Goal: Task Accomplishment & Management: Manage account settings

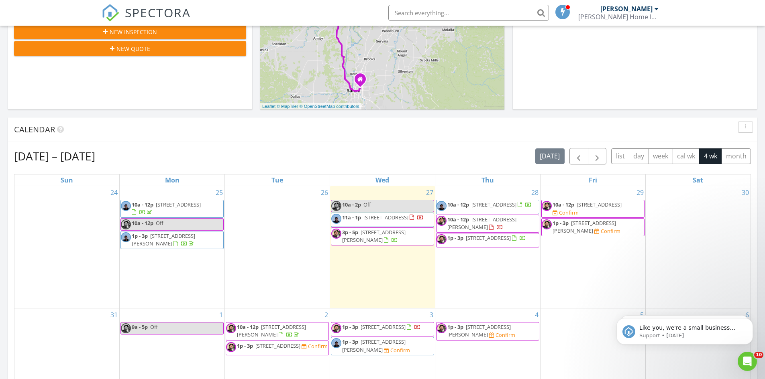
scroll to position [281, 0]
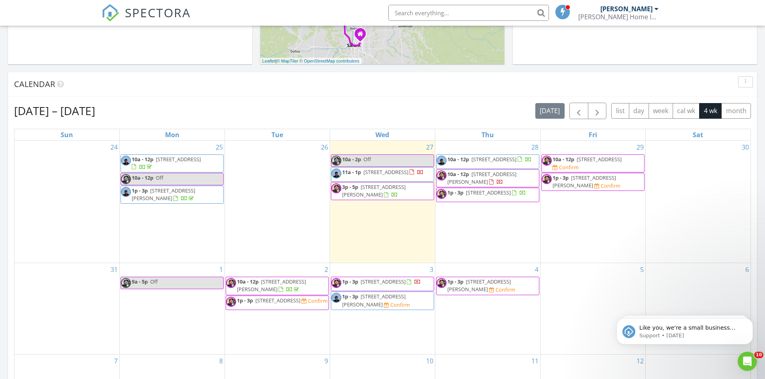
click at [384, 193] on span "[STREET_ADDRESS][PERSON_NAME]" at bounding box center [373, 190] width 63 height 15
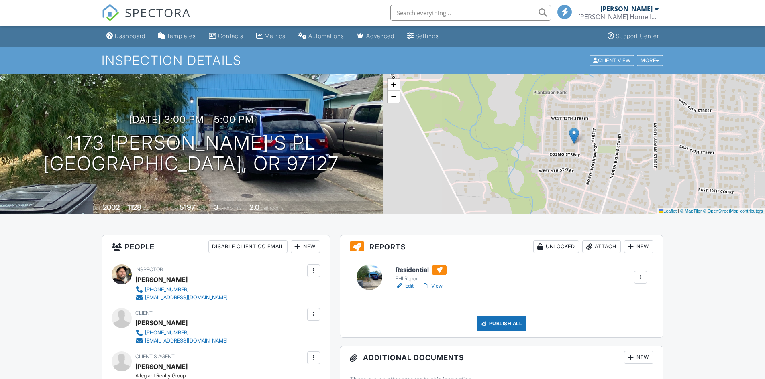
click at [414, 270] on h6 "Residential" at bounding box center [420, 270] width 51 height 10
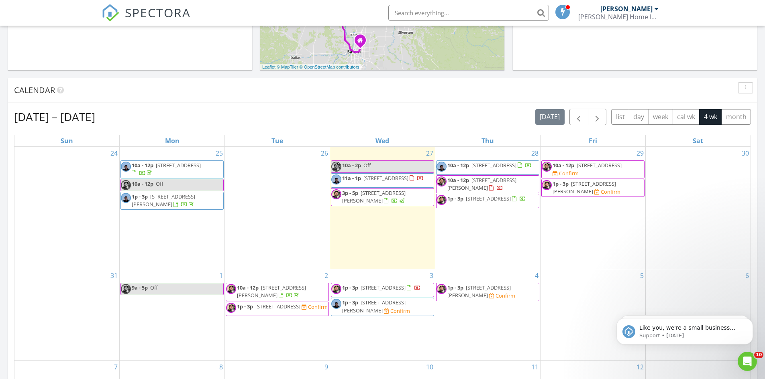
scroll to position [281, 0]
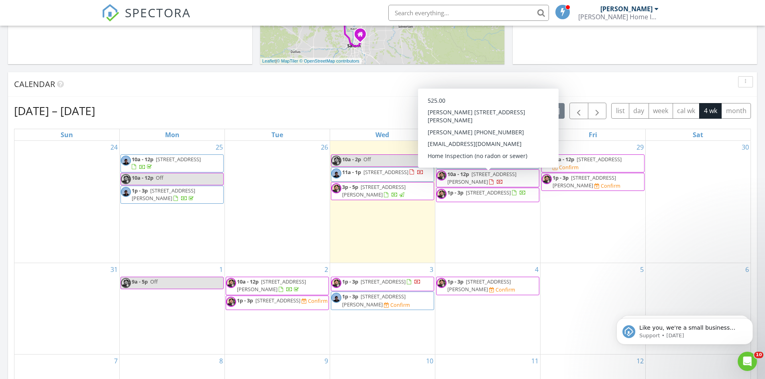
click at [516, 180] on span "[STREET_ADDRESS][PERSON_NAME]" at bounding box center [481, 178] width 69 height 15
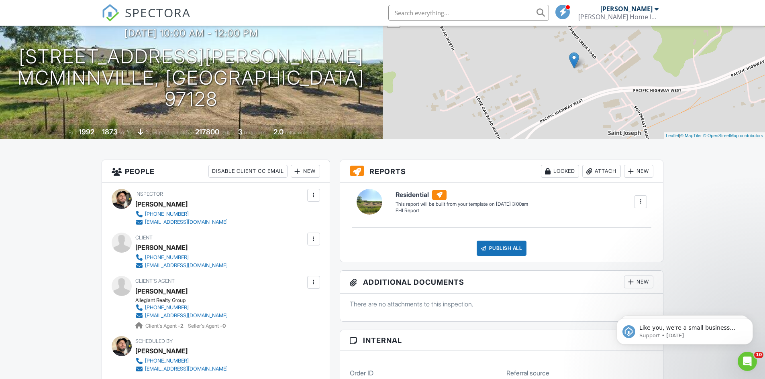
scroll to position [40, 0]
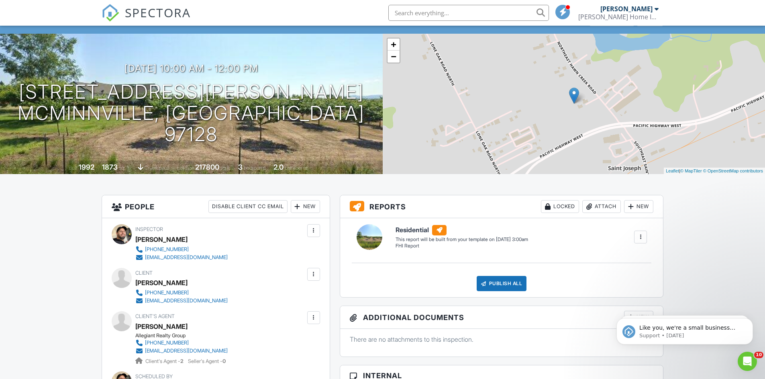
click at [410, 232] on h6 "Residential" at bounding box center [461, 230] width 132 height 10
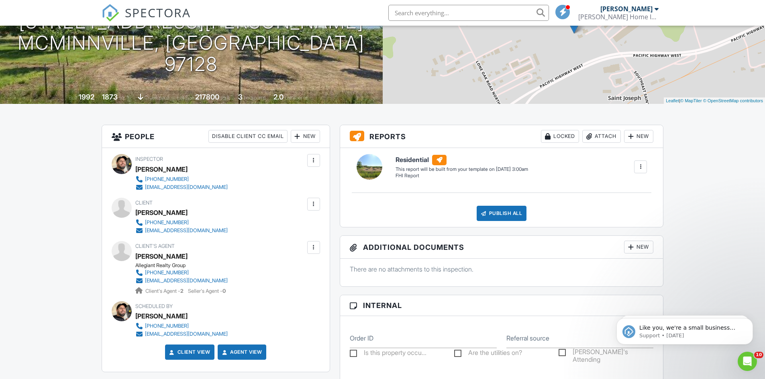
scroll to position [0, 0]
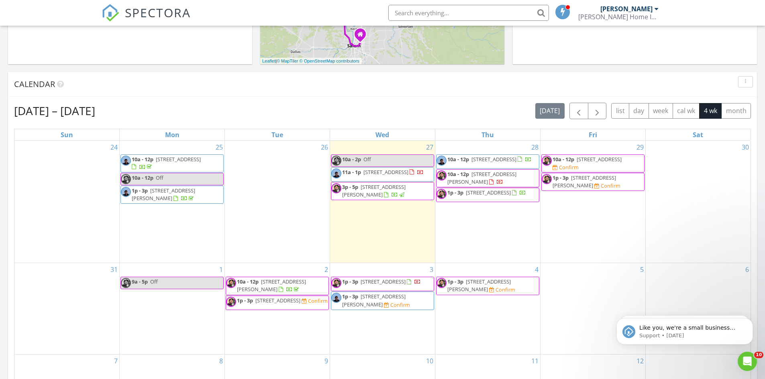
click at [519, 201] on span "1p - 3p 22721 SW Peavine Rd, McMinnville 97128" at bounding box center [481, 195] width 90 height 12
